Goal: Find specific page/section: Find specific page/section

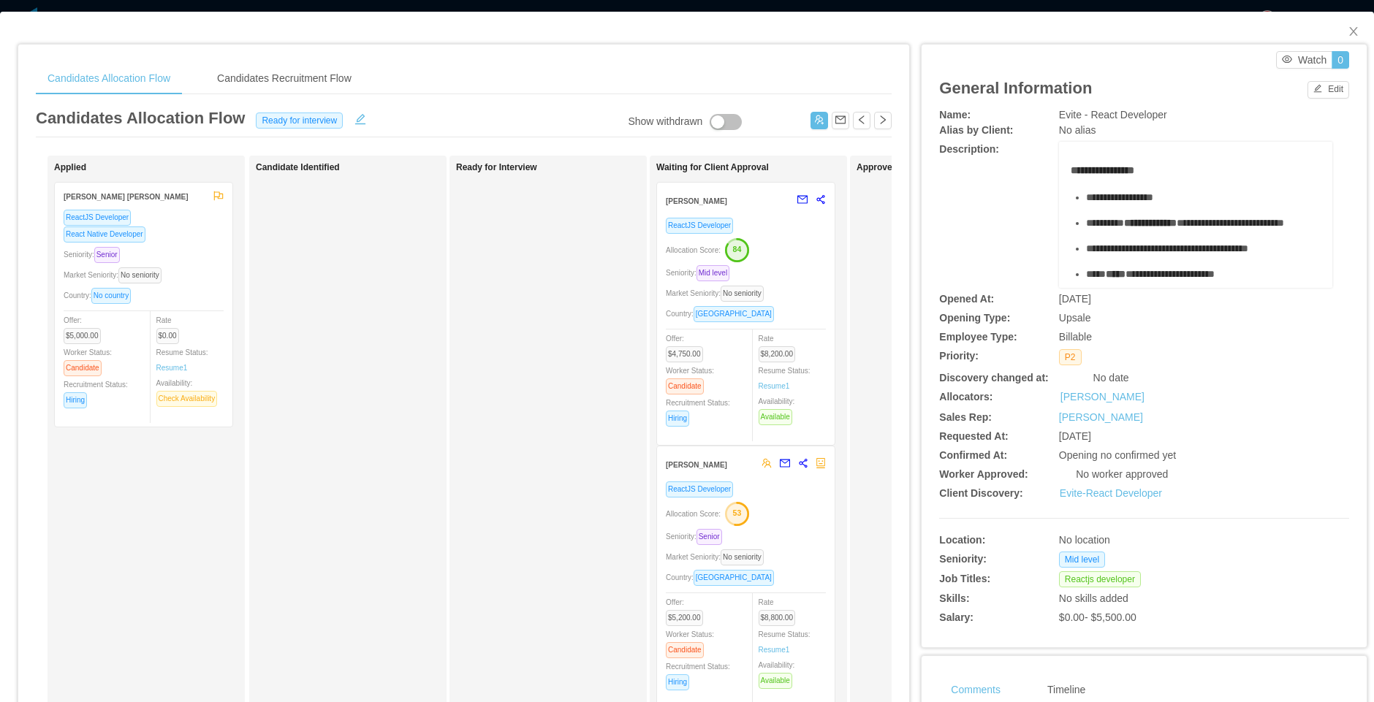
scroll to position [5874, 0]
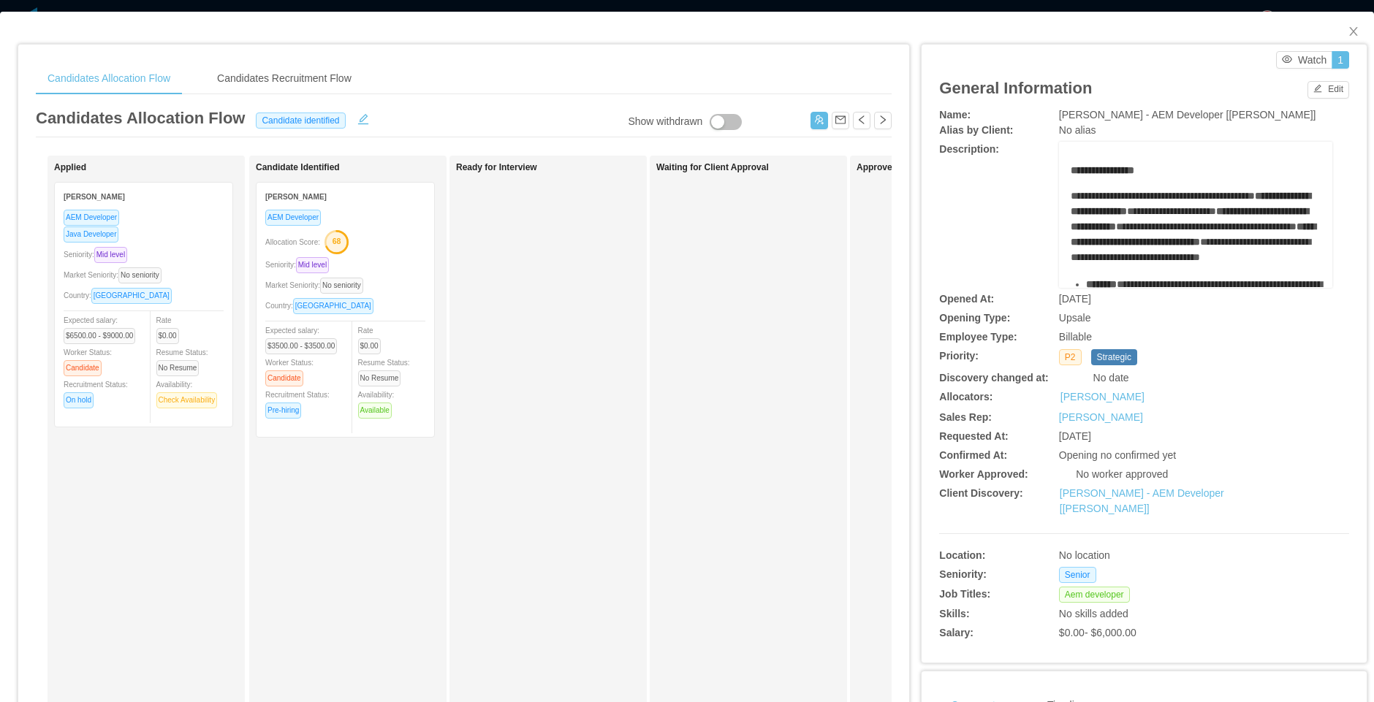
scroll to position [391, 0]
